Goal: Find contact information: Find contact information

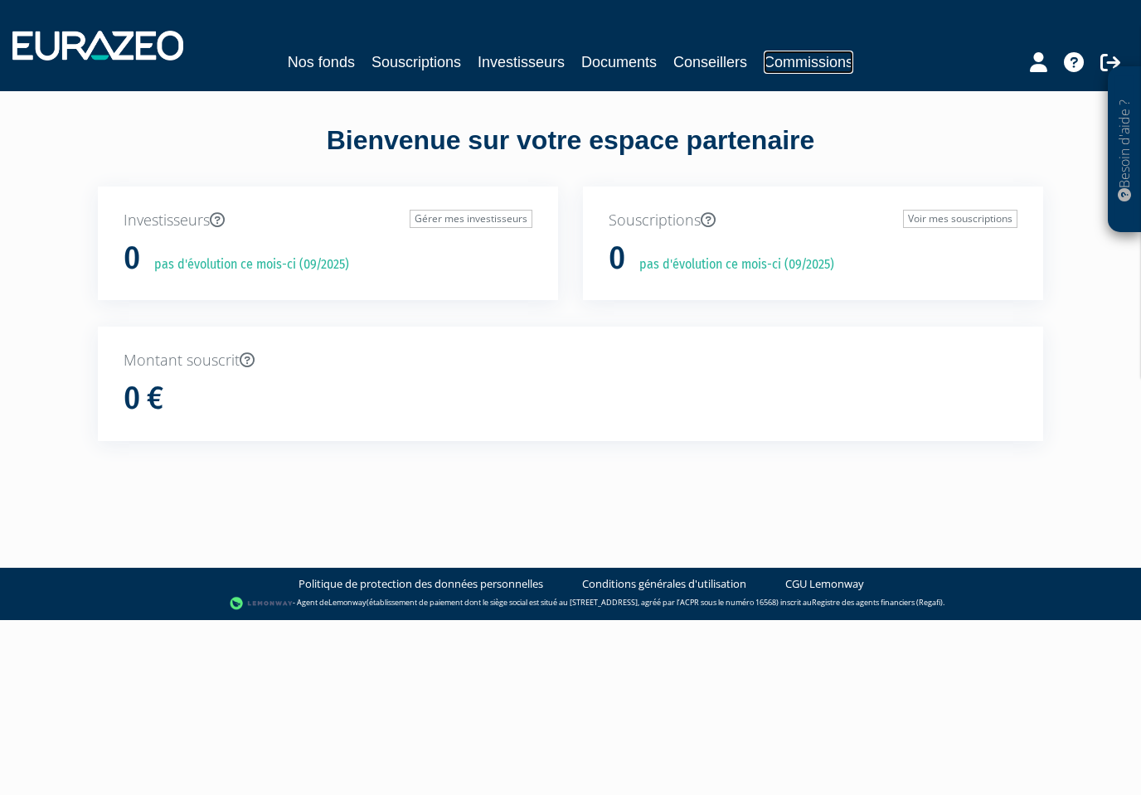
click at [788, 57] on link "Commissions" at bounding box center [809, 62] width 90 height 23
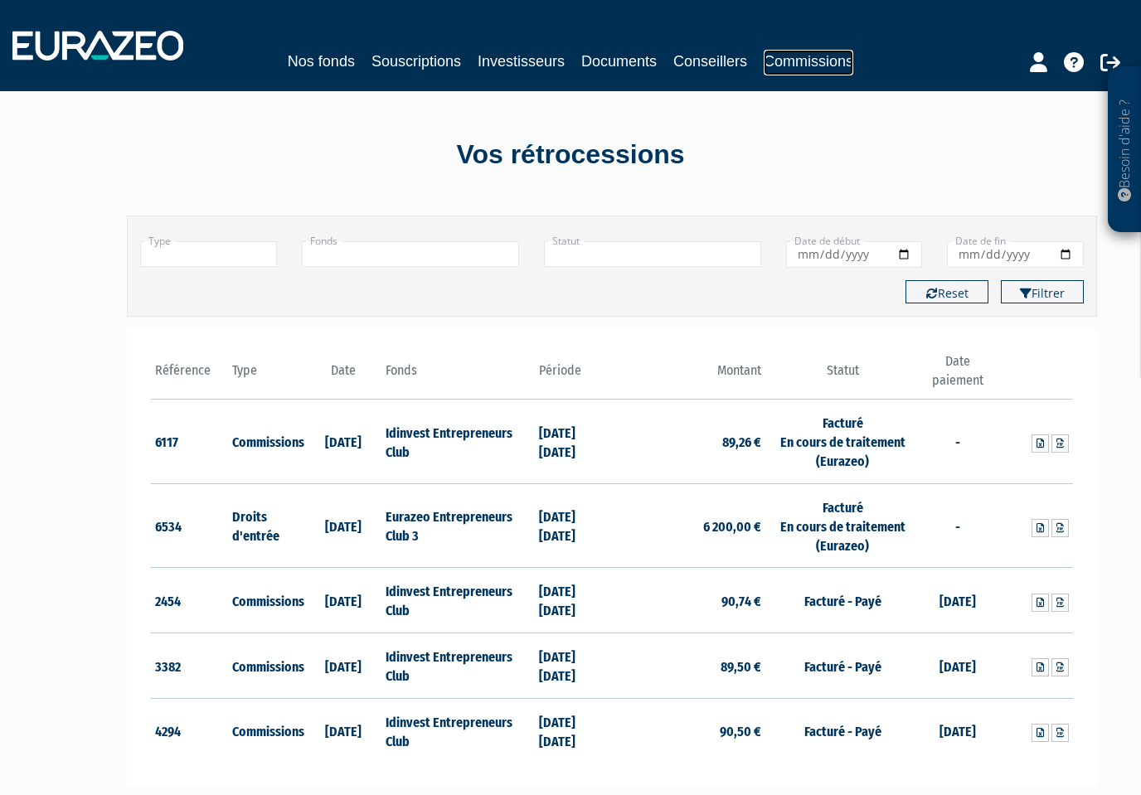
click at [784, 61] on link "Commissions" at bounding box center [809, 63] width 90 height 26
click at [833, 462] on td "Facturé En cours de traitement (Eurazeo)" at bounding box center [841, 442] width 153 height 85
click at [871, 552] on td "Facturé En cours de traitement (Eurazeo)" at bounding box center [841, 525] width 153 height 85
click at [681, 51] on link "Conseillers" at bounding box center [710, 61] width 74 height 23
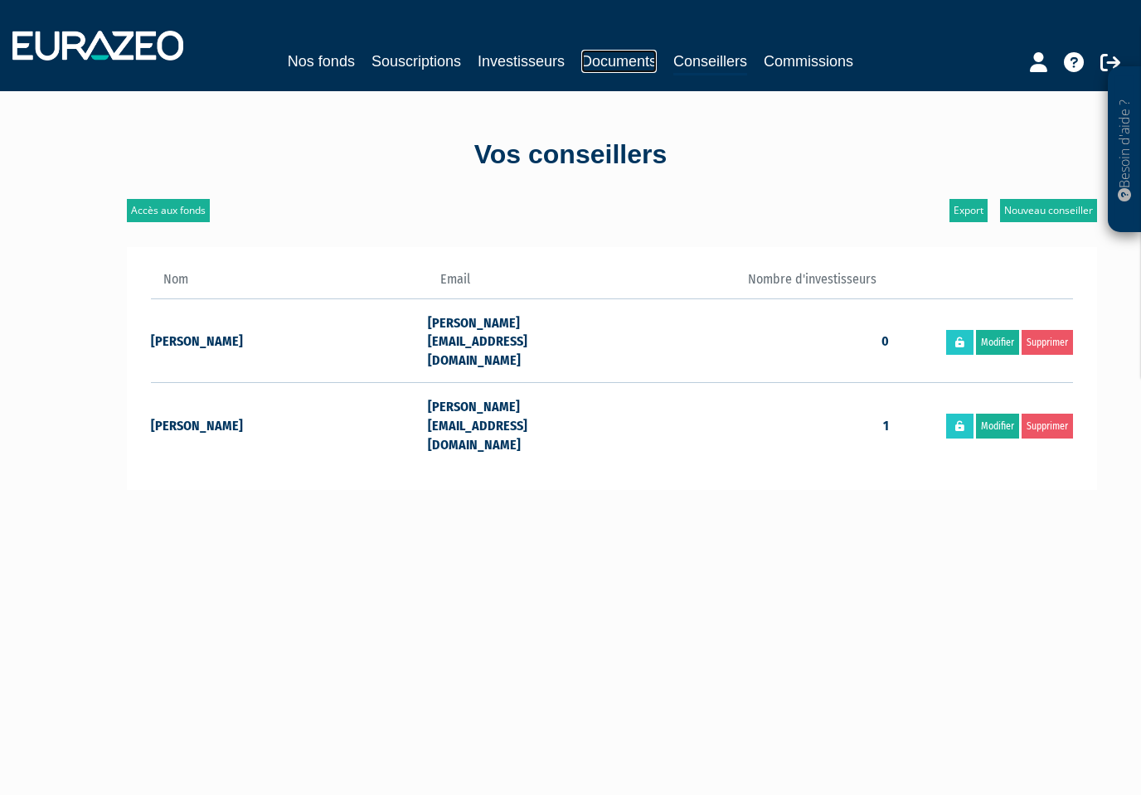
click at [593, 61] on link "Documents" at bounding box center [618, 61] width 75 height 23
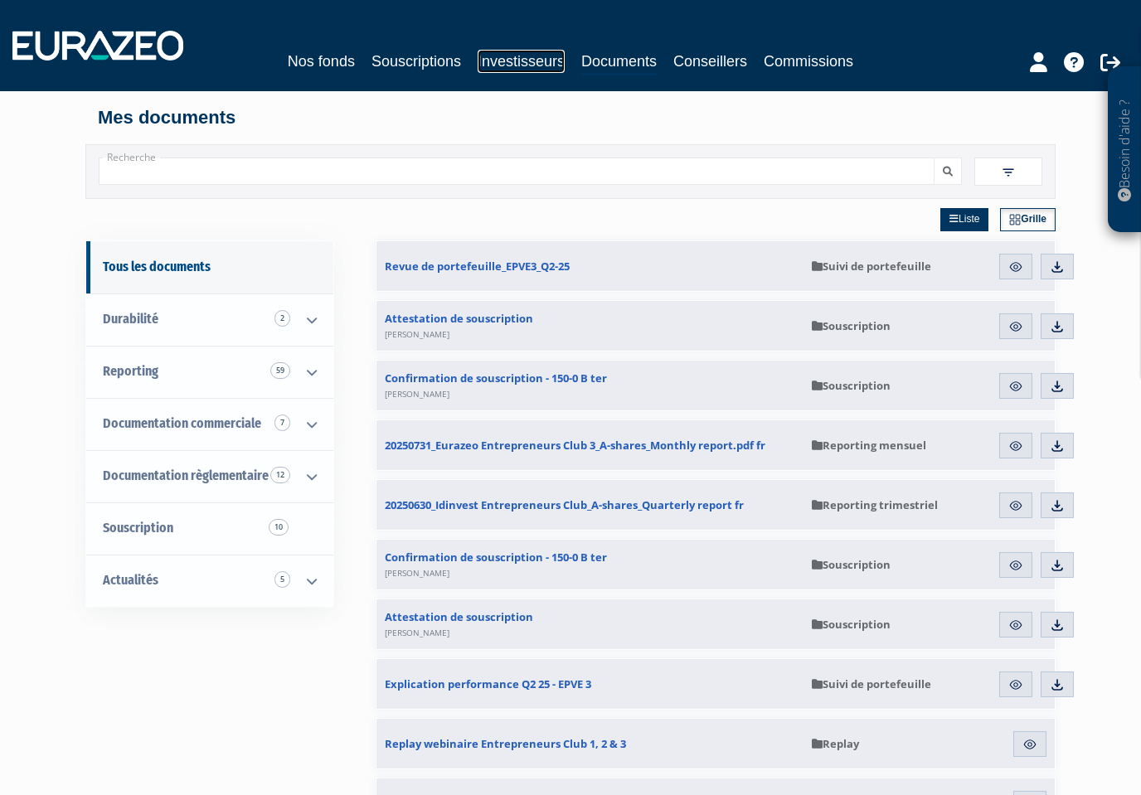
click at [518, 66] on link "Investisseurs" at bounding box center [521, 61] width 87 height 23
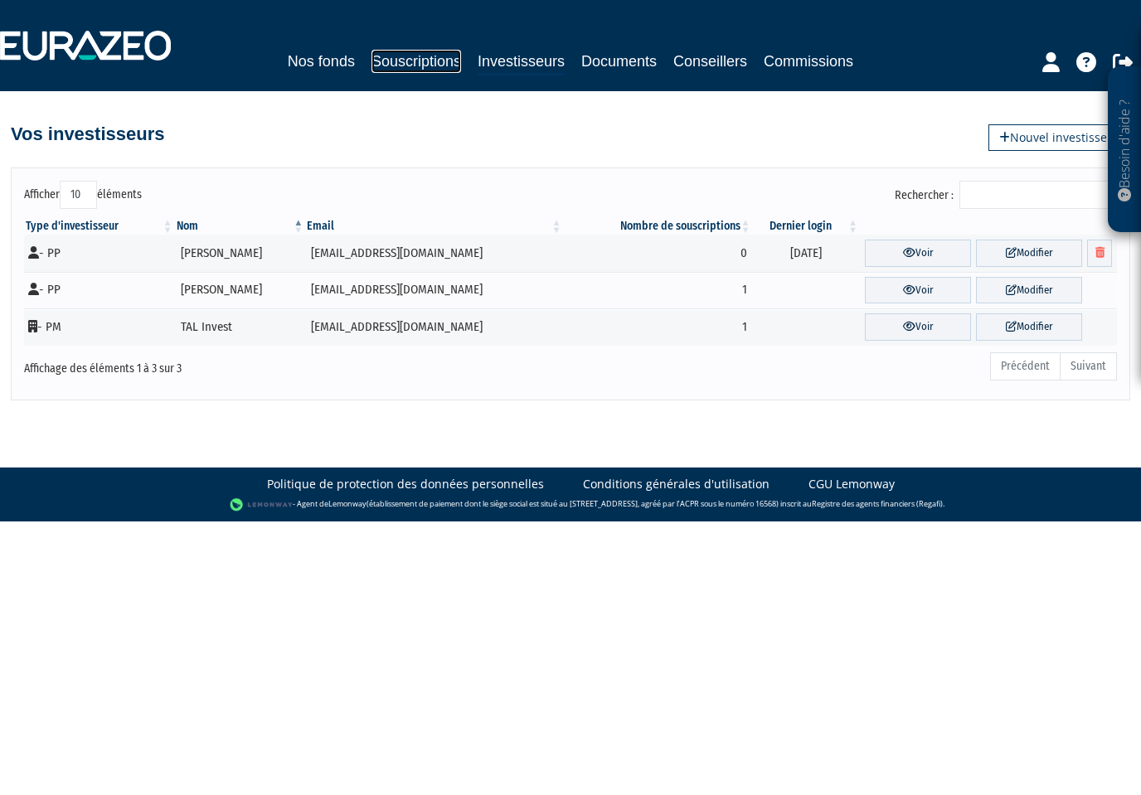
click at [419, 62] on link "Souscriptions" at bounding box center [416, 61] width 90 height 23
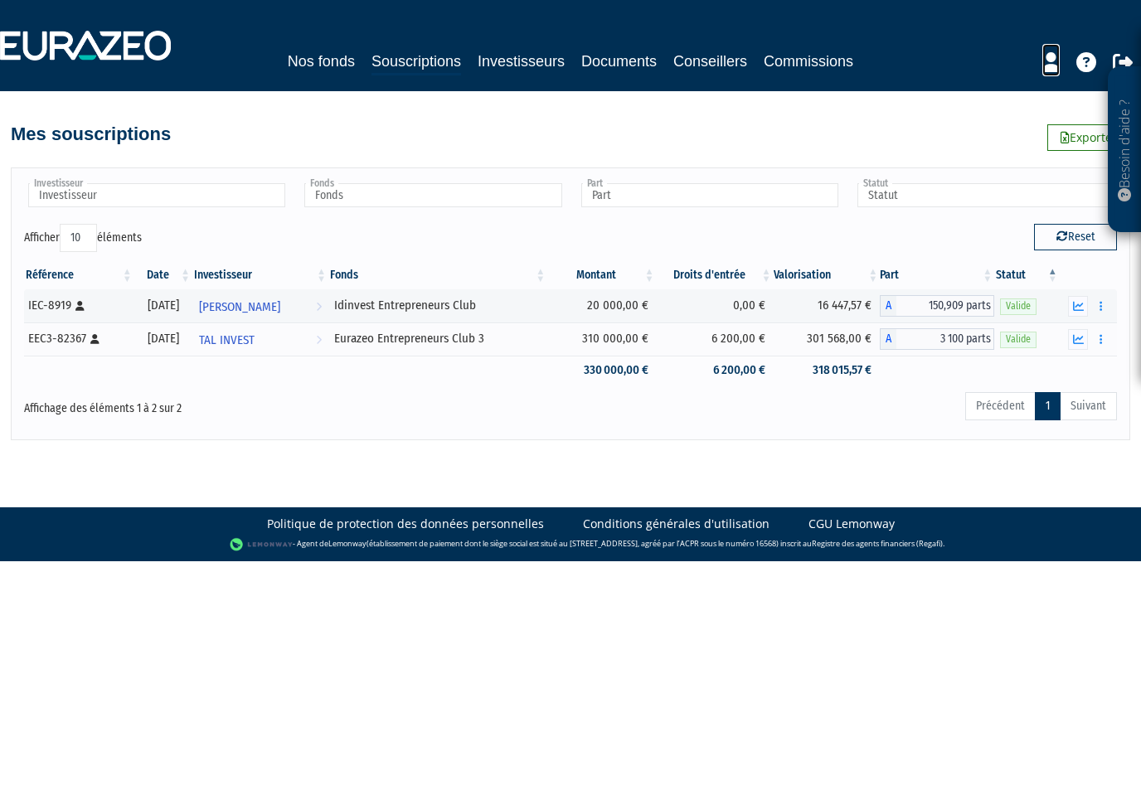
click at [1046, 66] on icon at bounding box center [1050, 62] width 17 height 20
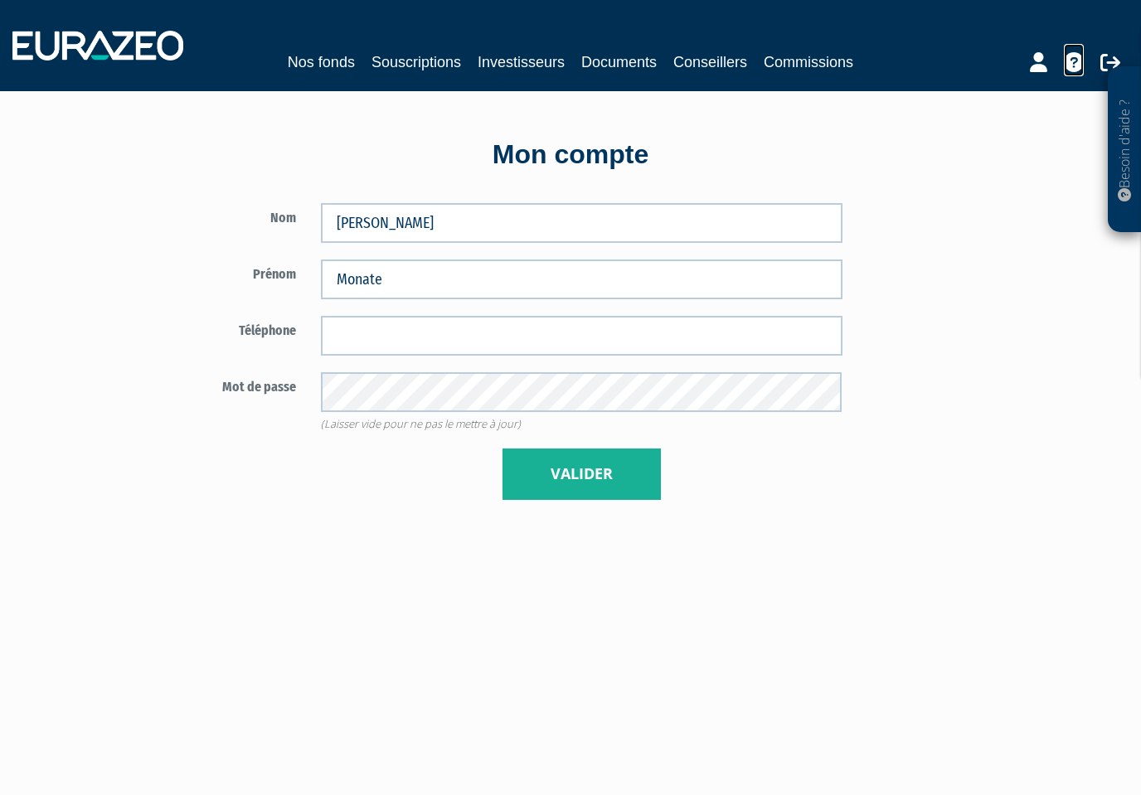
click at [1073, 58] on icon at bounding box center [1074, 62] width 20 height 20
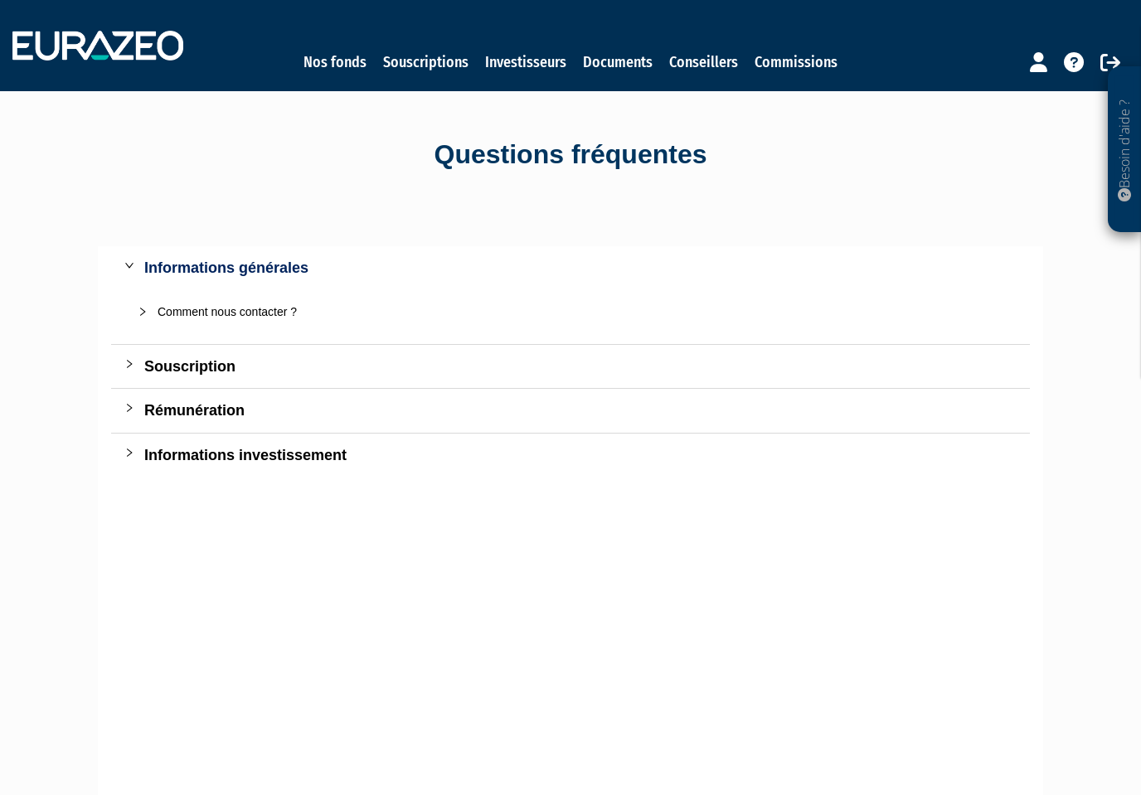
click at [229, 318] on div "Comment nous contacter ?" at bounding box center [581, 312] width 846 height 18
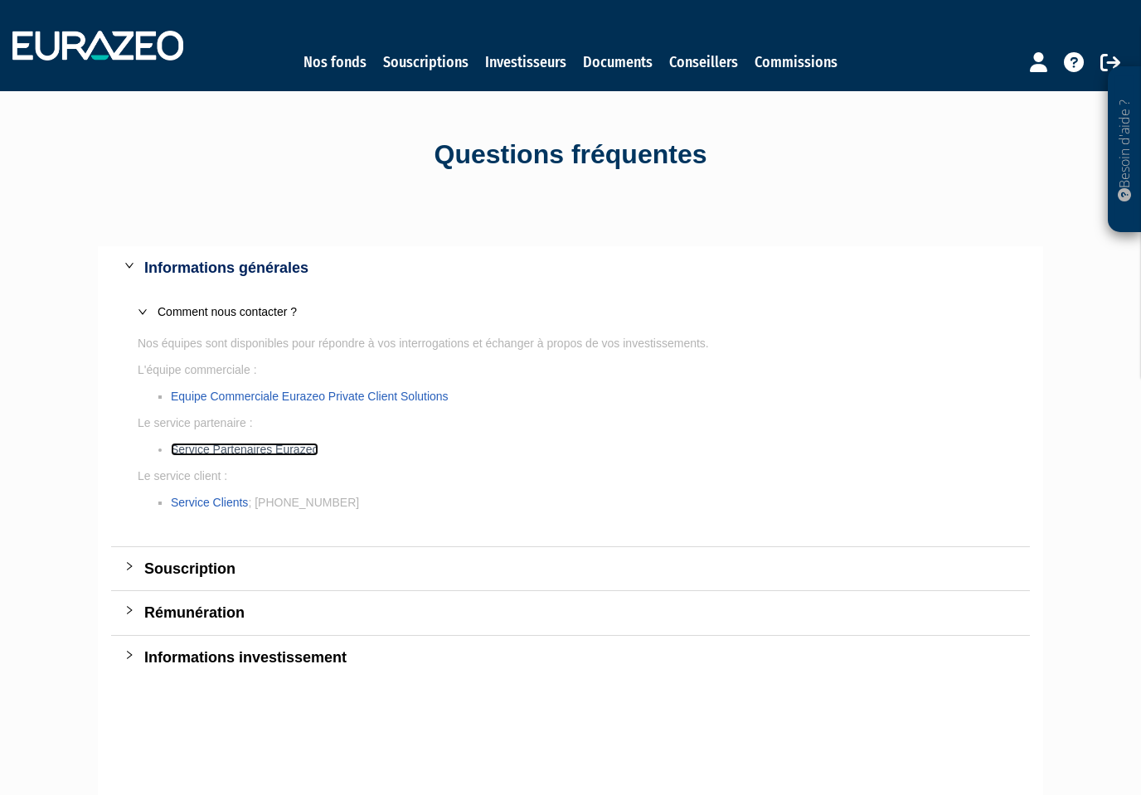
click at [297, 444] on link "Service Partenaires Eurazeo" at bounding box center [245, 449] width 148 height 13
